Goal: Answer question/provide support

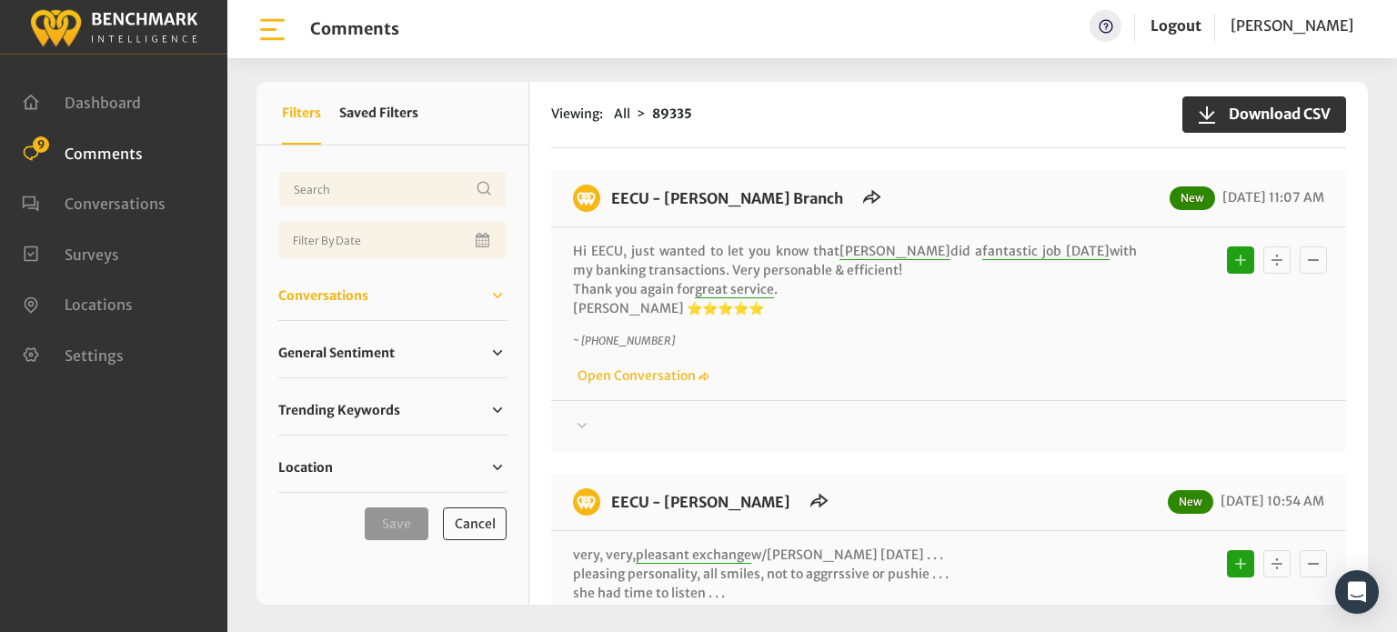
click at [310, 292] on span "Conversations" at bounding box center [323, 296] width 90 height 19
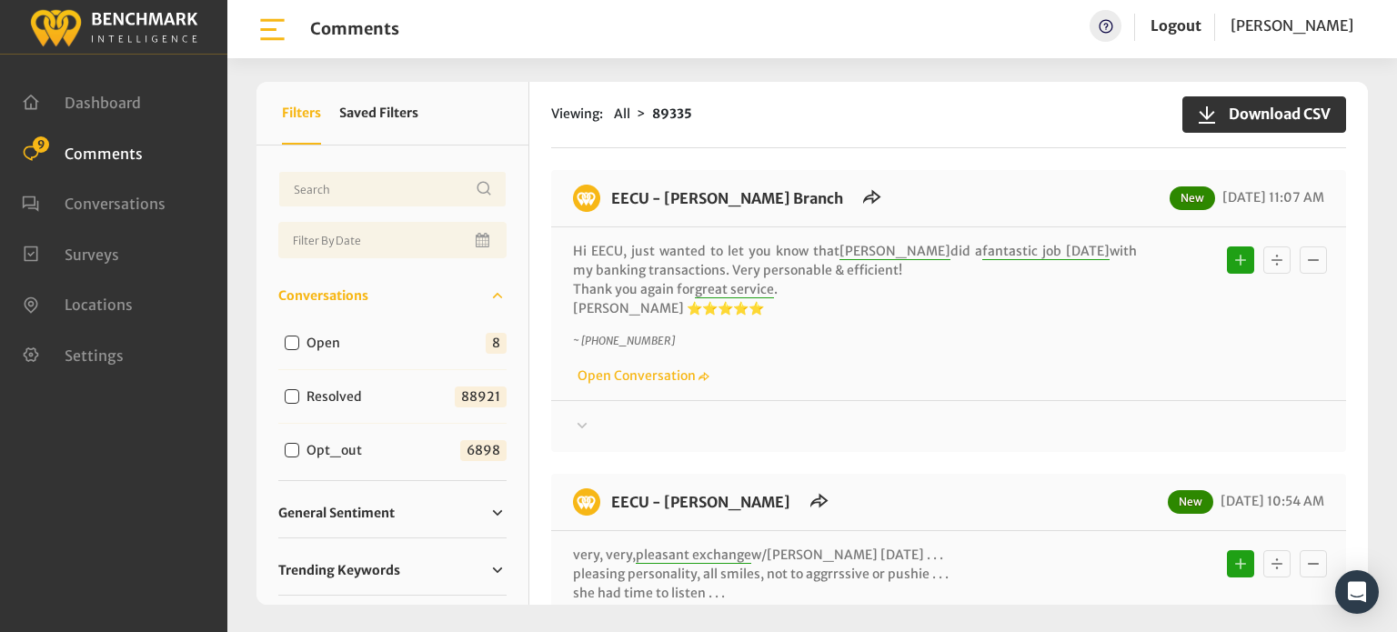
click at [287, 341] on input "Open" at bounding box center [292, 343] width 15 height 15
checkbox input "true"
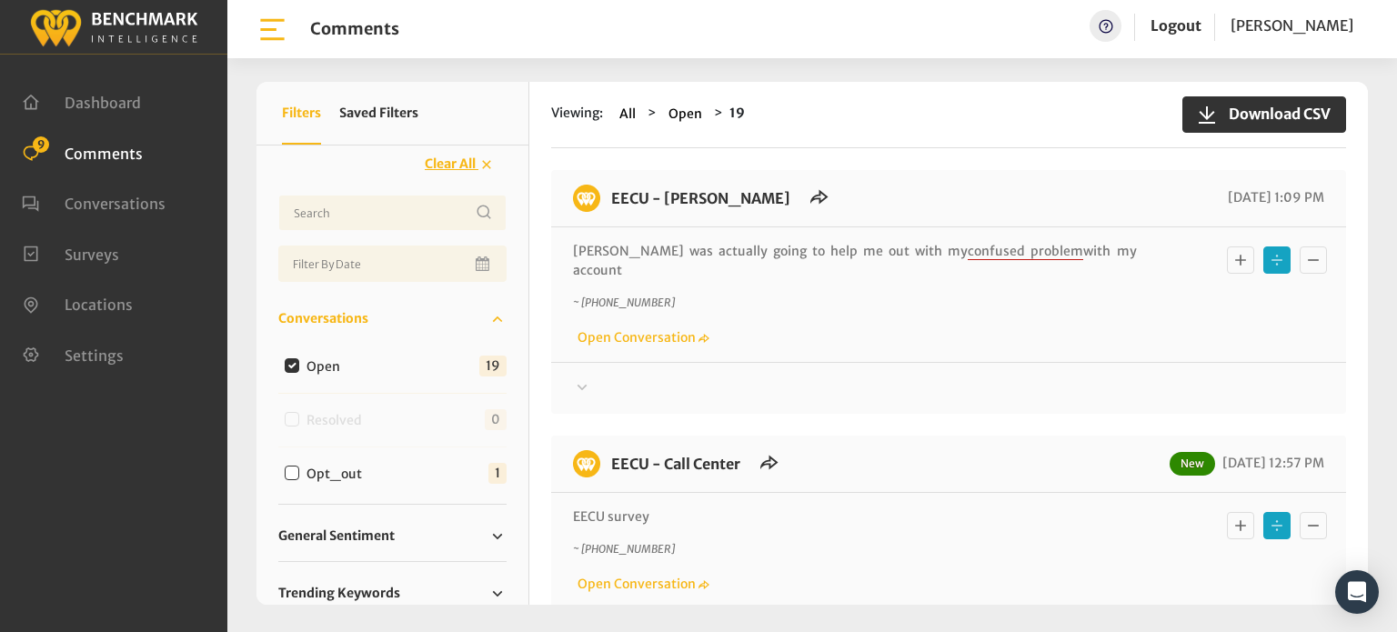
drag, startPoint x: 1149, startPoint y: 297, endPoint x: 1307, endPoint y: 294, distance: 158.3
click at [1307, 295] on div "~ [PHONE_NUMBER] Open Conversation" at bounding box center [948, 321] width 751 height 53
drag, startPoint x: 1367, startPoint y: 203, endPoint x: 1356, endPoint y: 250, distance: 48.5
click at [1356, 250] on div "Viewing: All Open 19 Download CSV EECU - [PERSON_NAME]" at bounding box center [948, 343] width 839 height 523
click at [1338, 298] on div "[PERSON_NAME] was actually going to help me out with my confused problem with m…" at bounding box center [948, 294] width 795 height 135
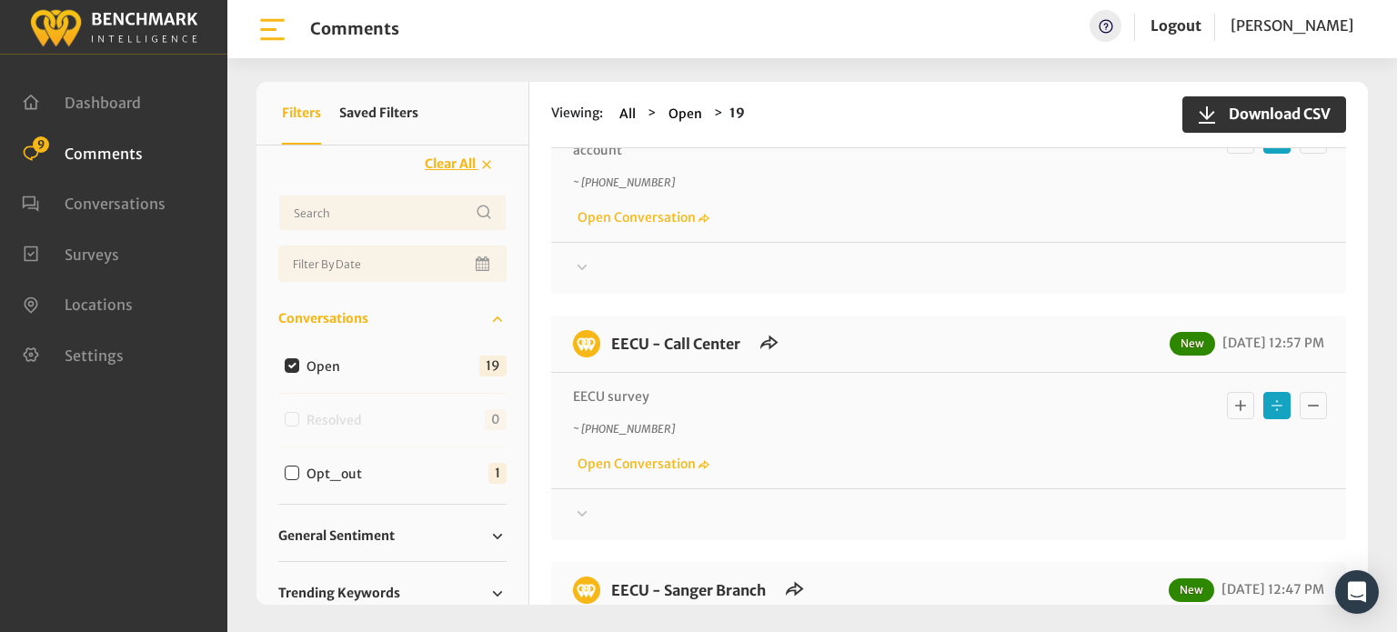
scroll to position [182, 0]
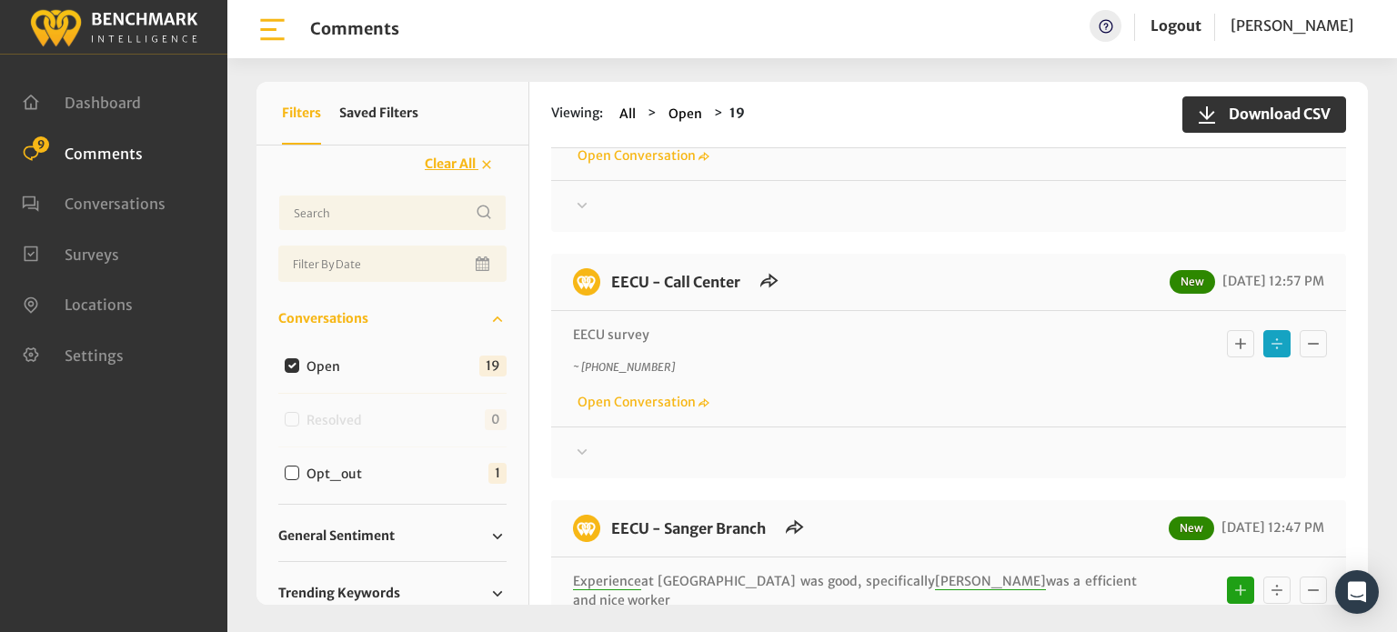
click at [582, 441] on icon at bounding box center [582, 452] width 18 height 22
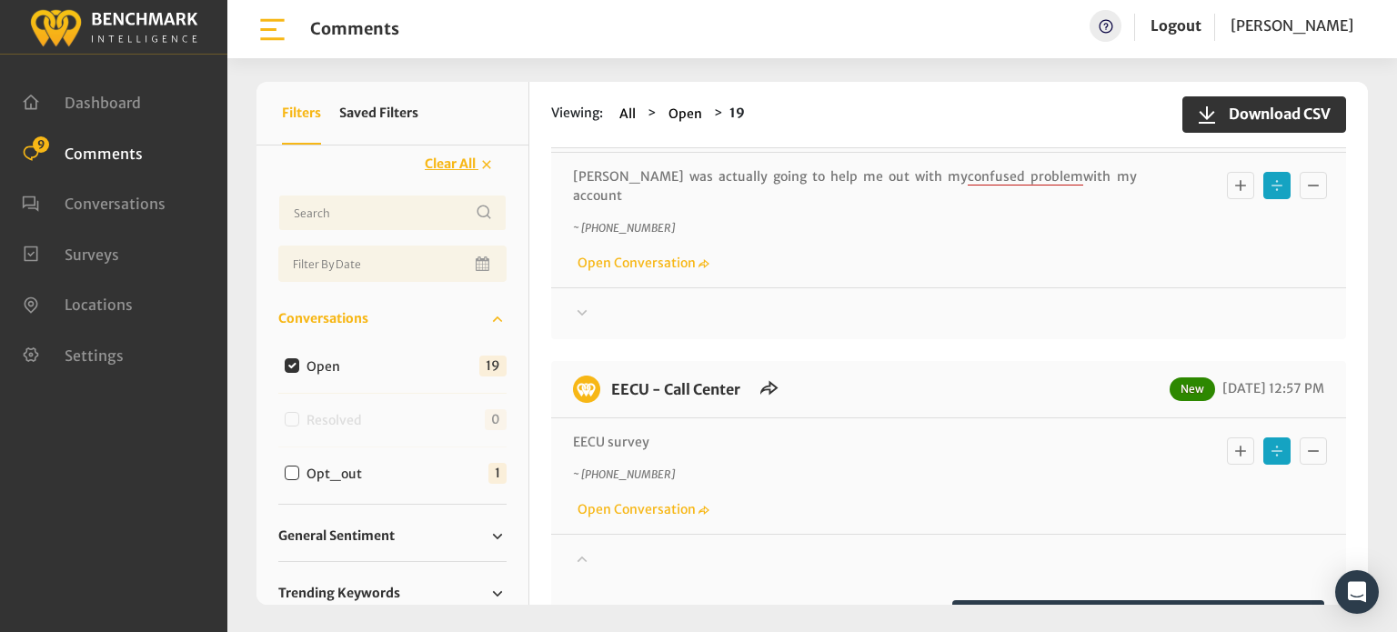
scroll to position [0, 0]
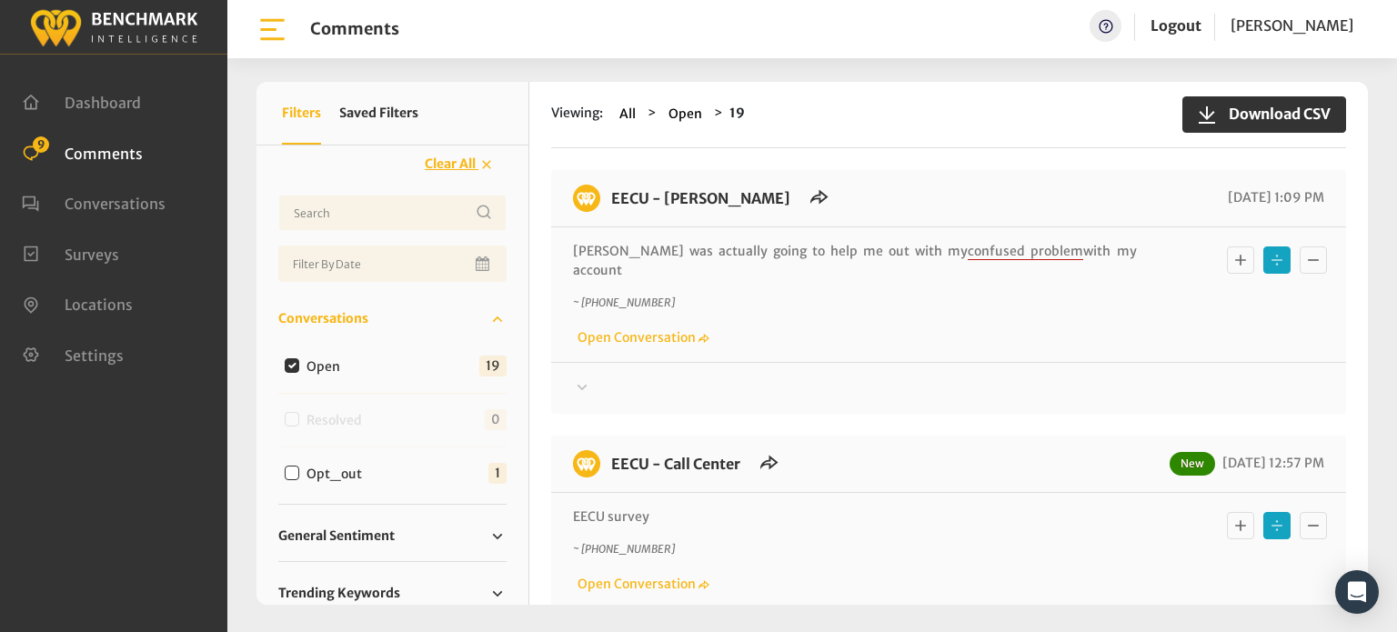
click at [589, 377] on icon at bounding box center [582, 388] width 18 height 22
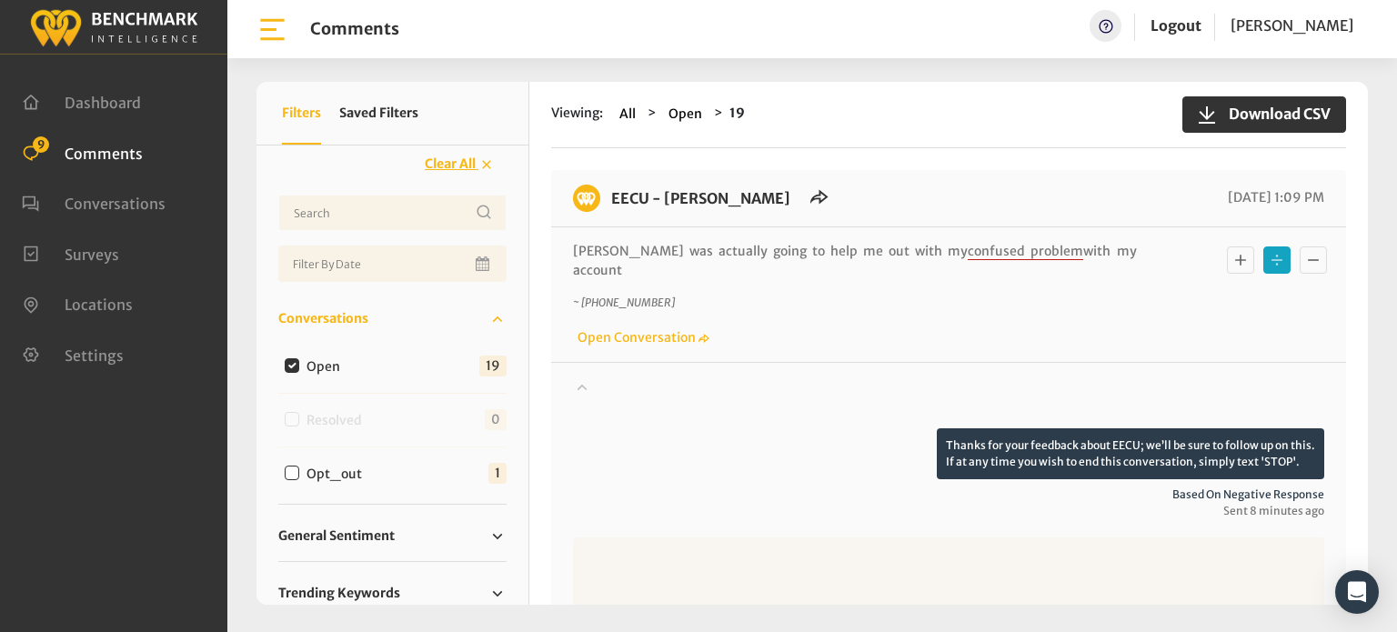
click at [990, 316] on div "~ [PHONE_NUMBER] Open Conversation" at bounding box center [948, 321] width 751 height 53
